Goal: Information Seeking & Learning: Learn about a topic

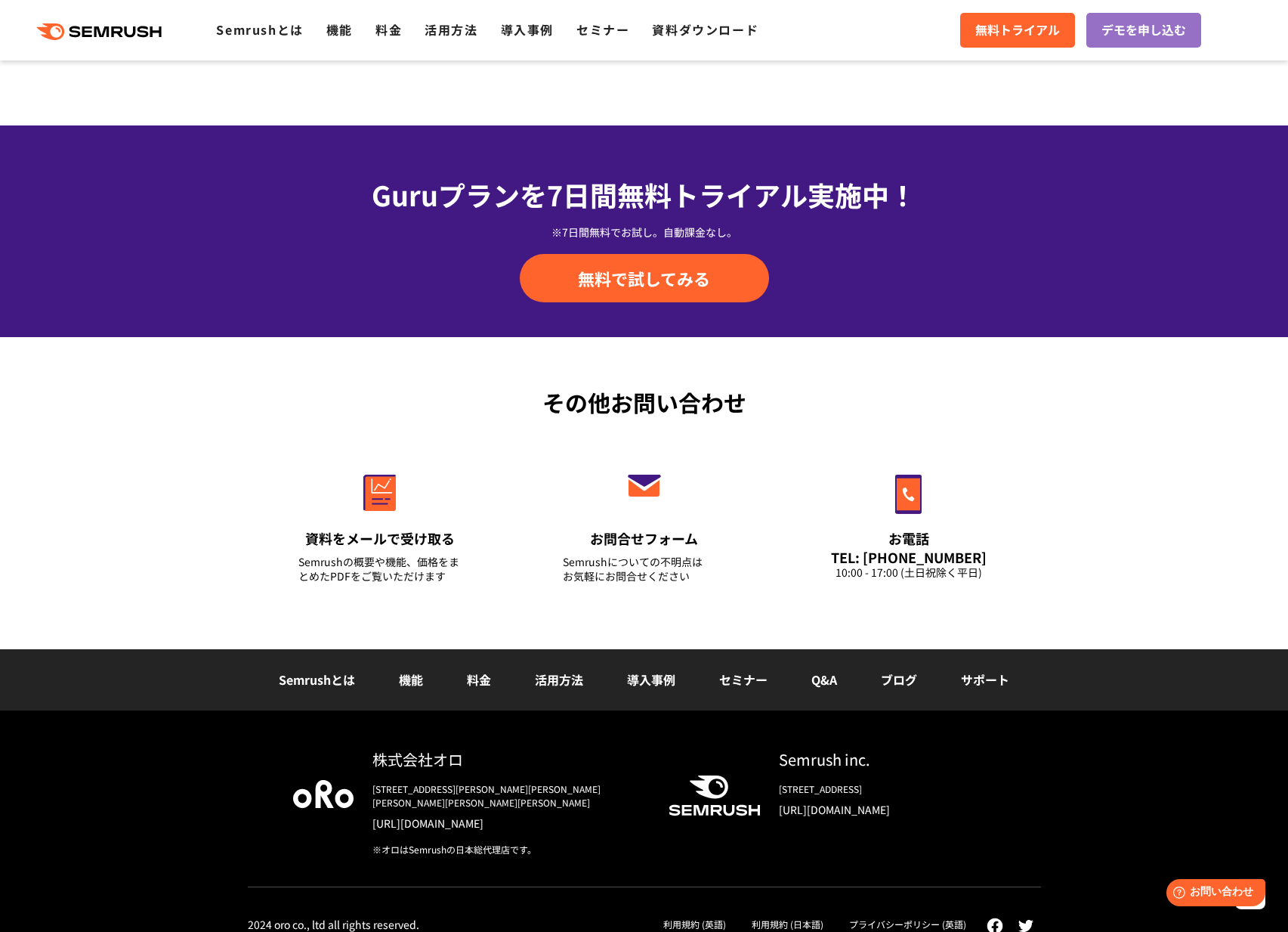
scroll to position [5046, 0]
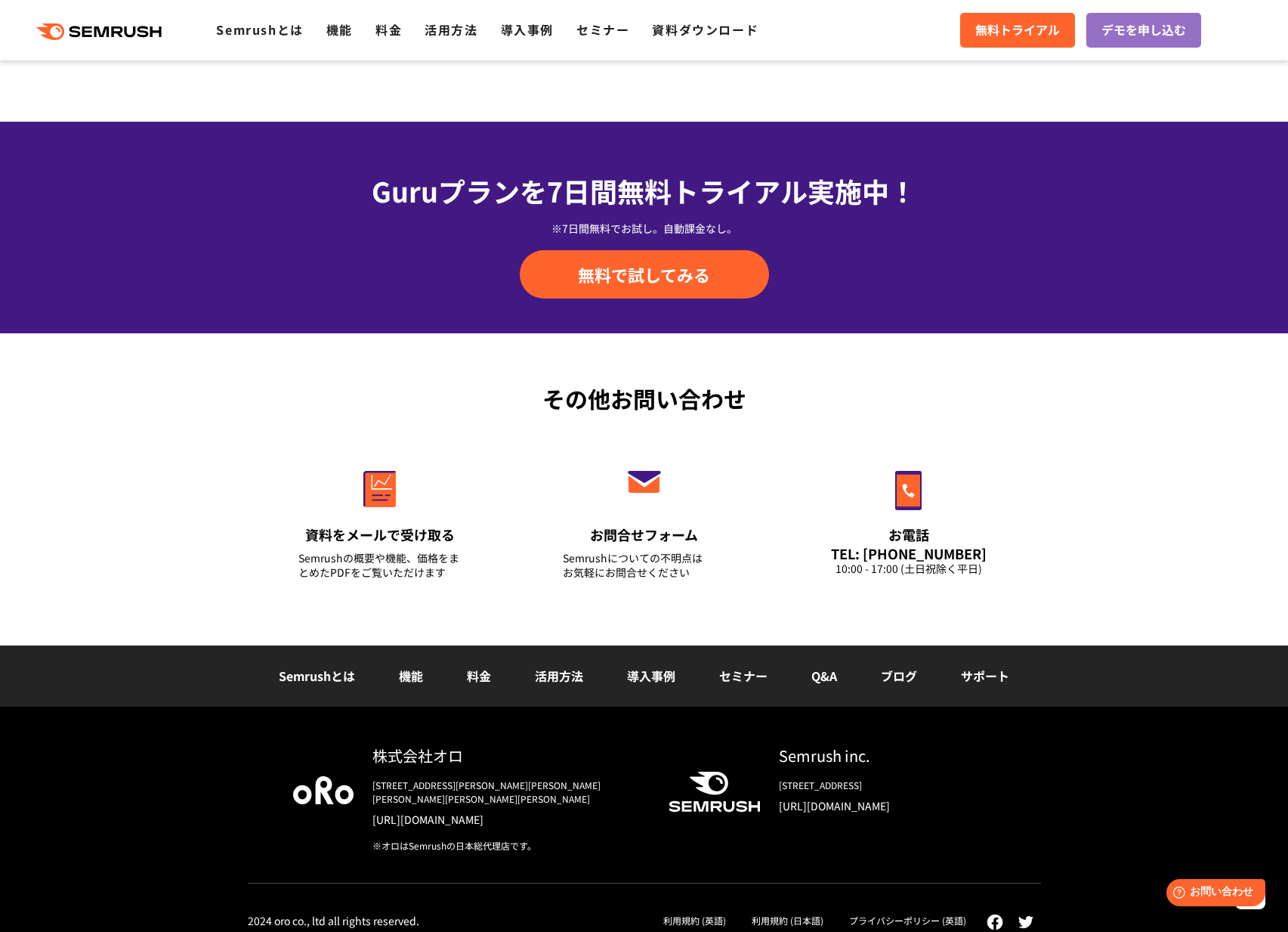
click at [898, 679] on link "ブログ" at bounding box center [899, 676] width 36 height 18
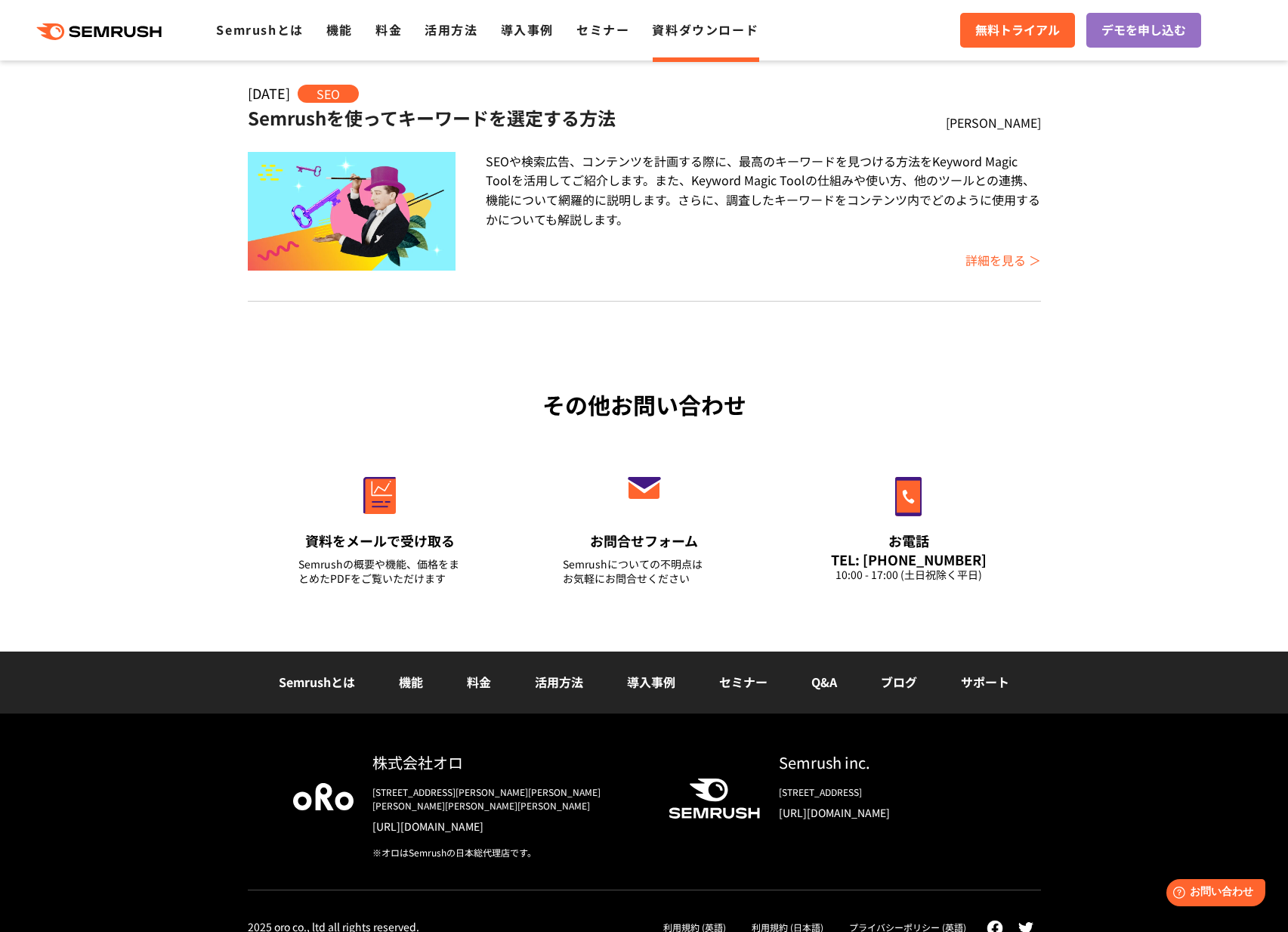
scroll to position [273, 0]
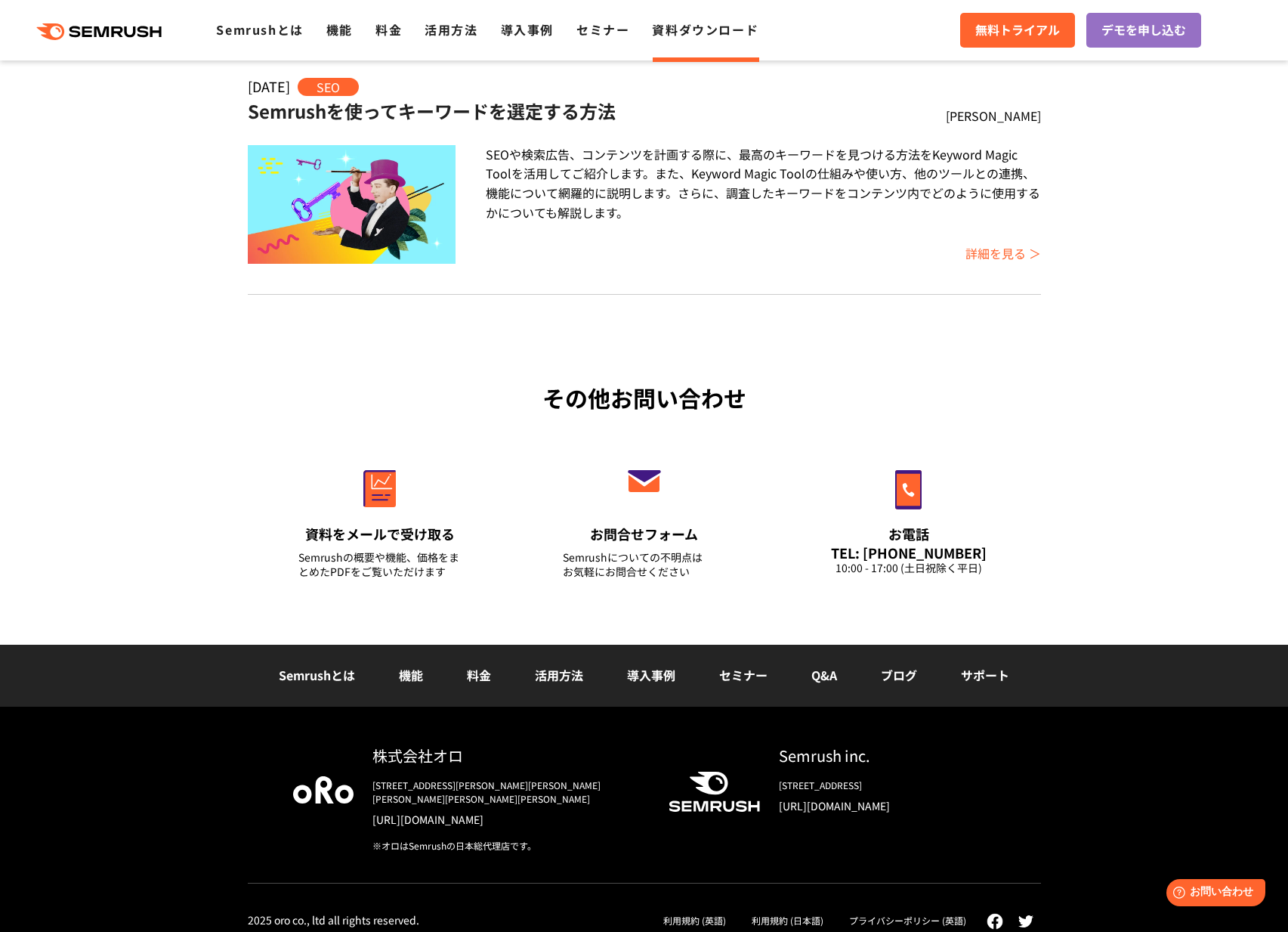
click at [994, 669] on link "サポート" at bounding box center [985, 675] width 49 height 18
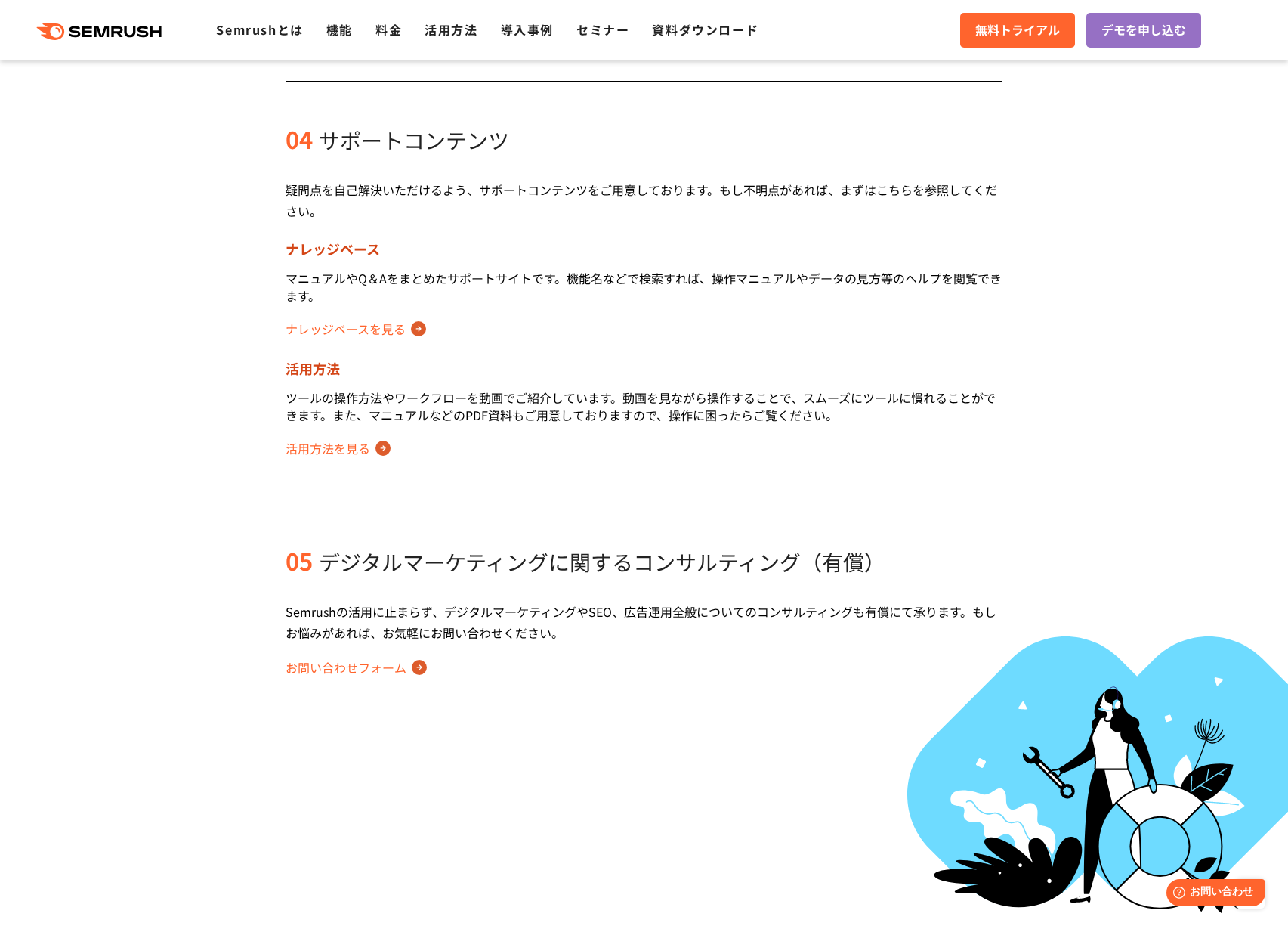
scroll to position [1695, 0]
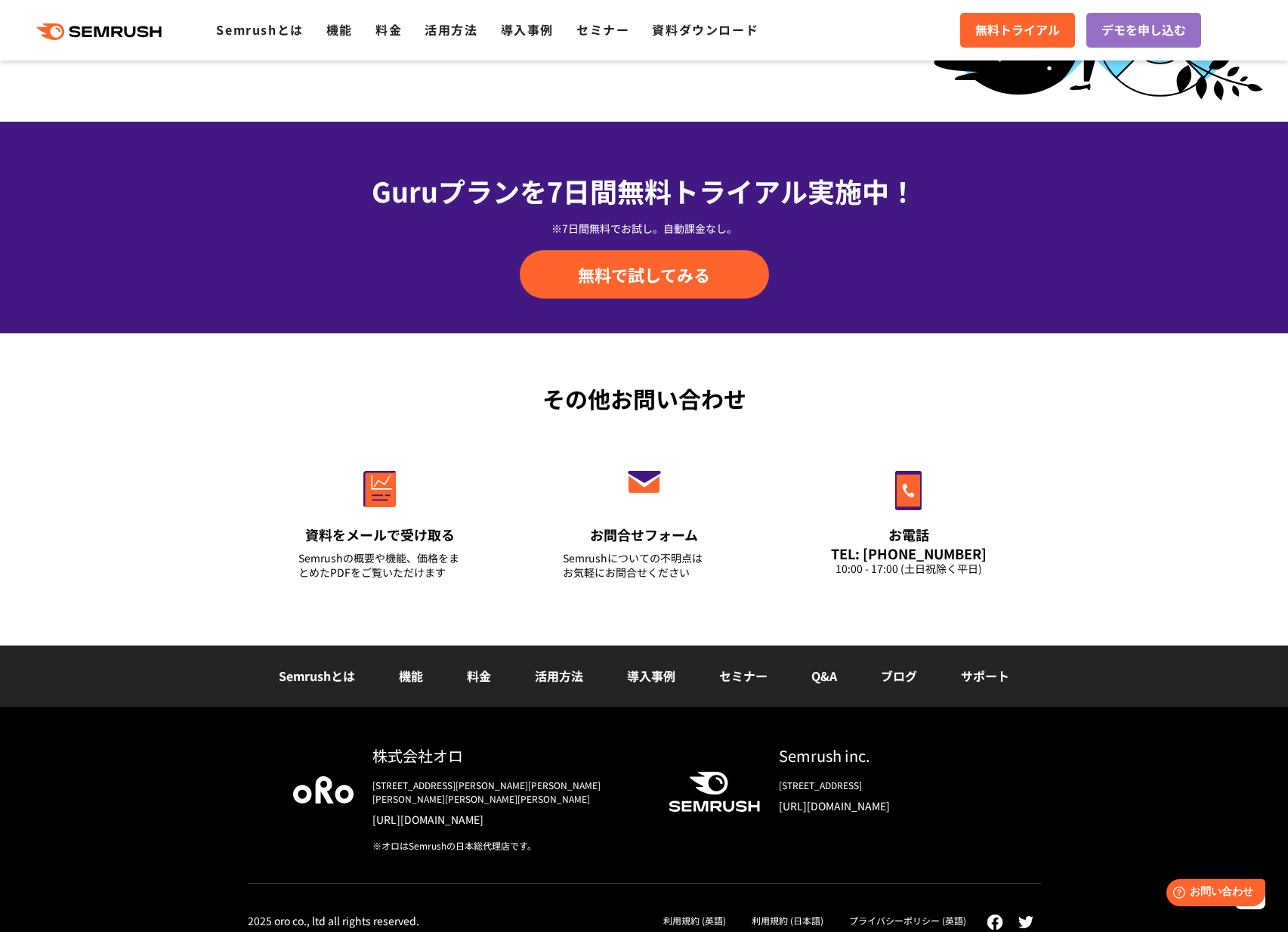
click at [822, 677] on link "Q&A" at bounding box center [824, 676] width 26 height 18
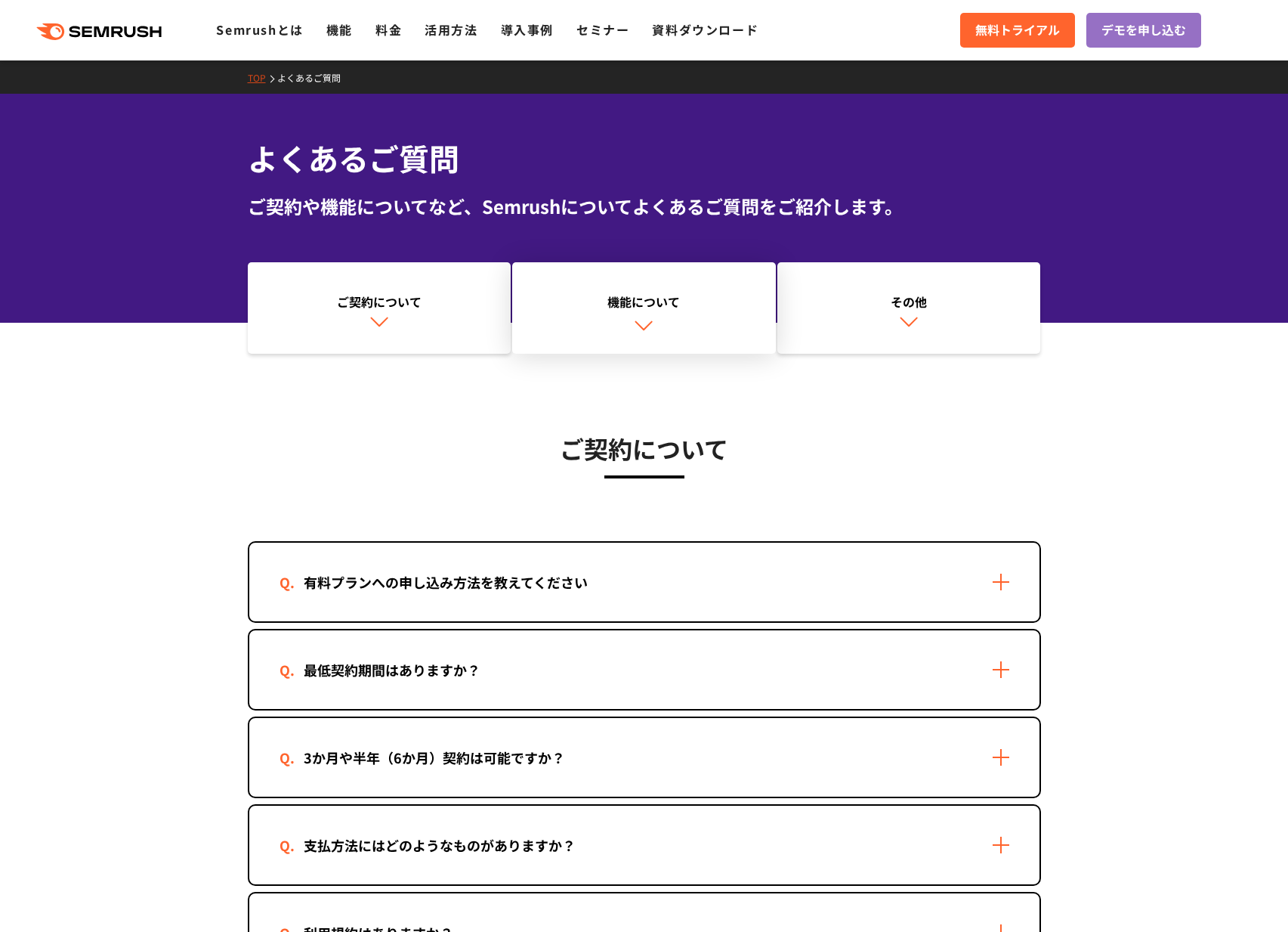
click at [655, 309] on div "機能について" at bounding box center [644, 302] width 249 height 18
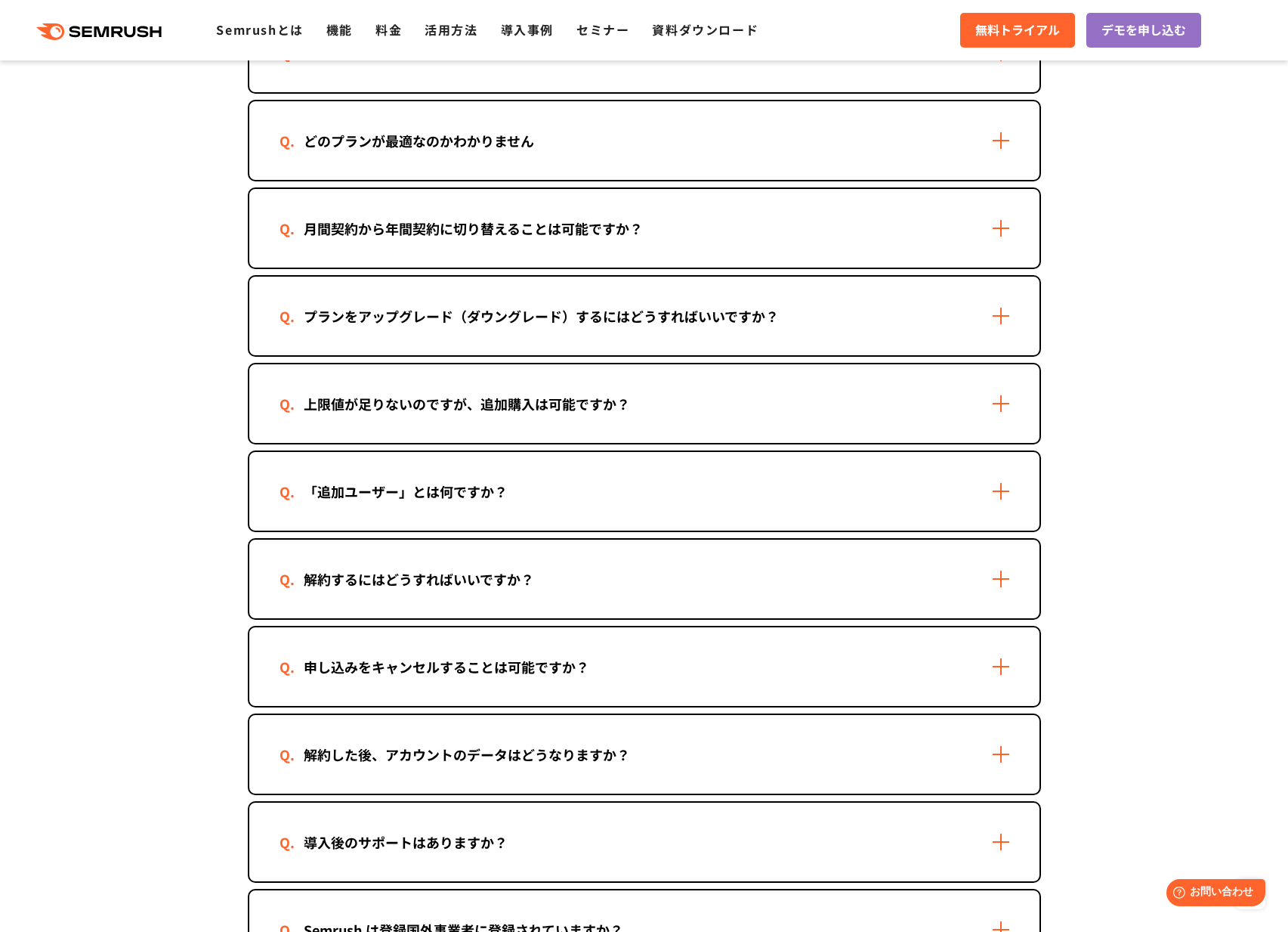
scroll to position [583, 0]
